Goal: Task Accomplishment & Management: Use online tool/utility

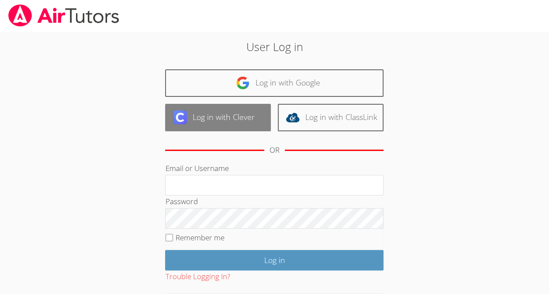
click at [233, 126] on link "Log in with Clever" at bounding box center [218, 118] width 106 height 28
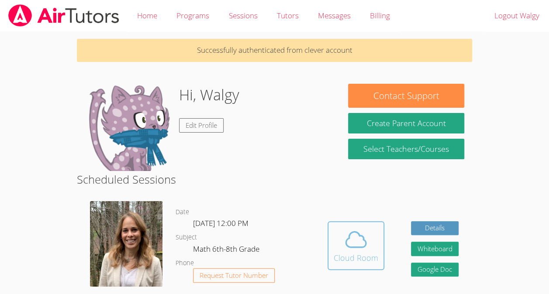
click at [379, 268] on button "Cloud Room" at bounding box center [356, 246] width 57 height 49
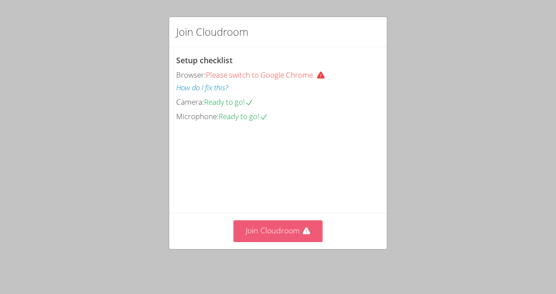
click at [269, 240] on button "Join Cloudroom" at bounding box center [278, 231] width 90 height 21
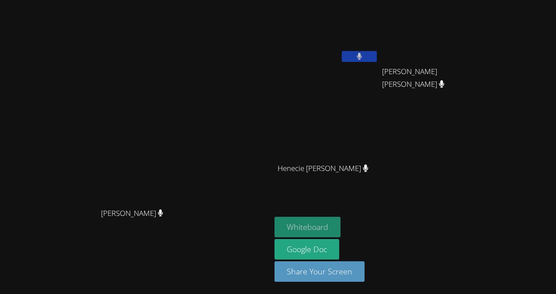
click at [340, 232] on button "Whiteboard" at bounding box center [307, 227] width 66 height 21
click at [112, 270] on div "[PERSON_NAME] [PERSON_NAME]" at bounding box center [135, 147] width 264 height 288
click at [441, 195] on aside "Walgy [PERSON_NAME] [PERSON_NAME] Eloar Dowendjina [PERSON_NAME] Henecie [PERSO…" at bounding box center [380, 147] width 218 height 294
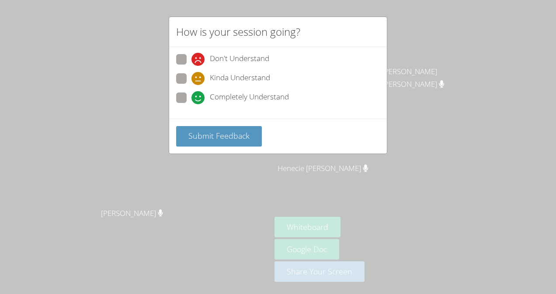
click at [199, 105] on div "Completely Understand" at bounding box center [278, 101] width 204 height 16
click at [197, 104] on div "Completely Understand" at bounding box center [278, 101] width 204 height 16
click at [188, 93] on label "Completely Understand" at bounding box center [232, 99] width 113 height 12
click at [191, 93] on input "Completely Understand" at bounding box center [194, 96] width 7 height 7
radio input "true"
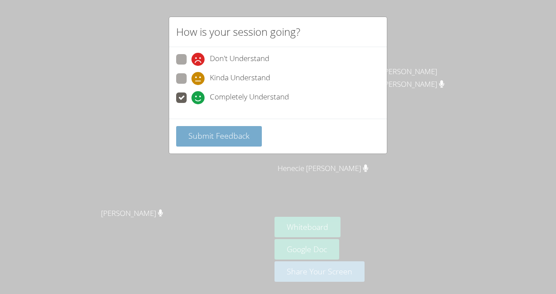
click at [203, 131] on span "Submit Feedback" at bounding box center [218, 136] width 61 height 10
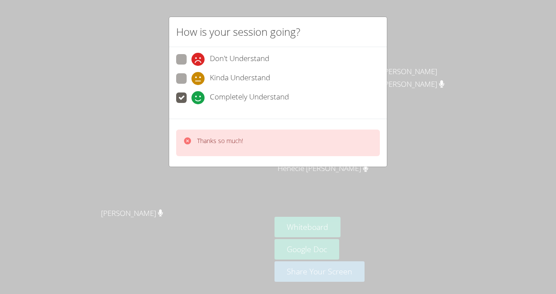
click at [412, 53] on div "How is your session going? Don't Understand Kinda Understand Completely Underst…" at bounding box center [278, 147] width 556 height 294
click at [217, 137] on p "Thanks so much!" at bounding box center [220, 141] width 46 height 9
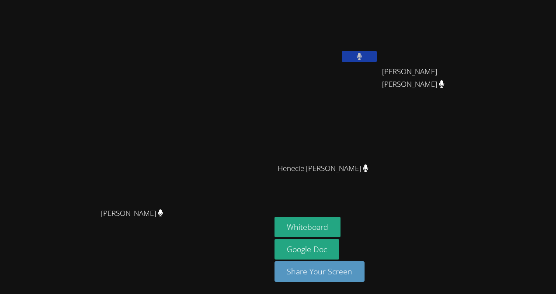
click at [111, 149] on video at bounding box center [135, 129] width 131 height 149
click at [112, 271] on div "[PERSON_NAME] [PERSON_NAME]" at bounding box center [135, 147] width 264 height 288
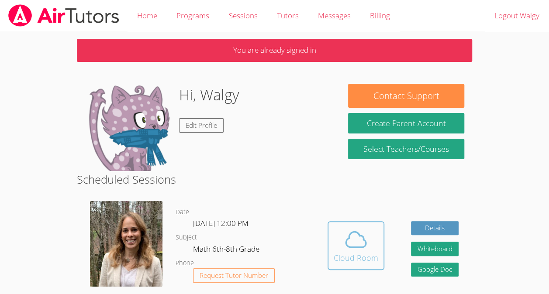
click at [356, 263] on div "Cloud Room" at bounding box center [356, 258] width 45 height 12
